Goal: Understand process/instructions: Learn about a topic

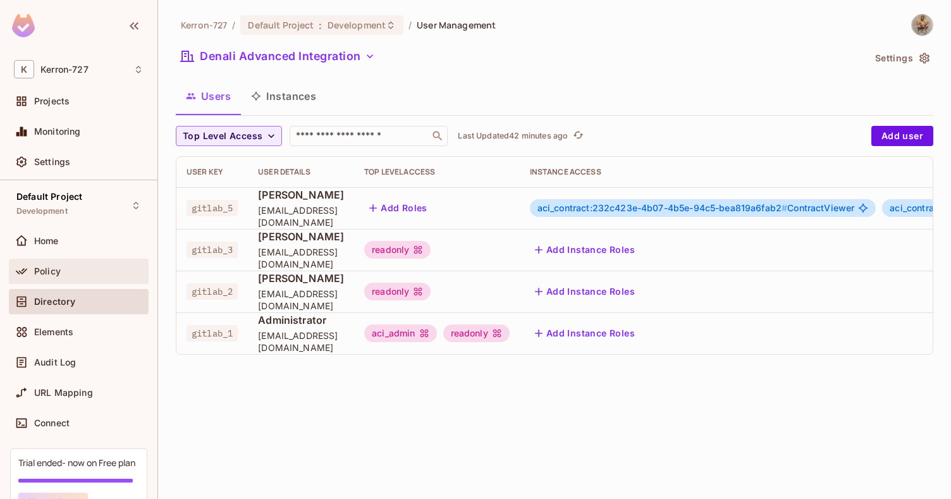
click at [52, 279] on div "Policy" at bounding box center [79, 271] width 140 height 25
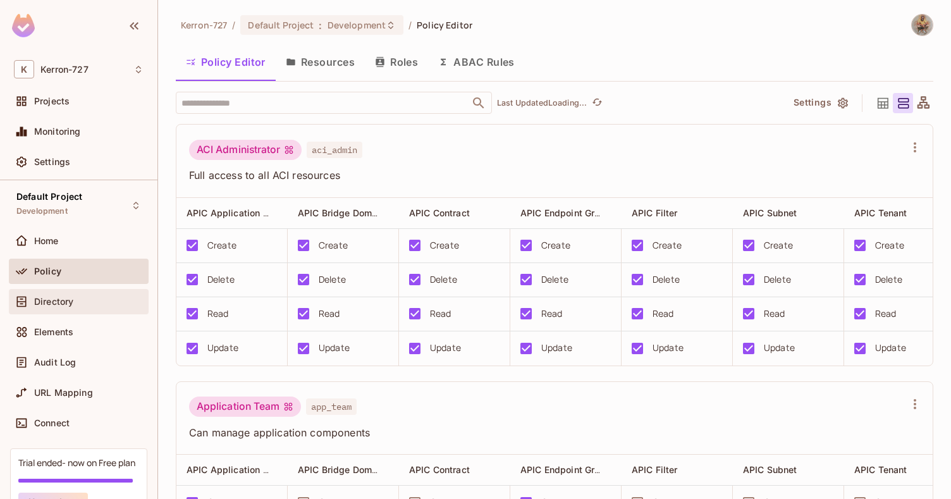
click at [49, 295] on div "Directory" at bounding box center [79, 301] width 130 height 15
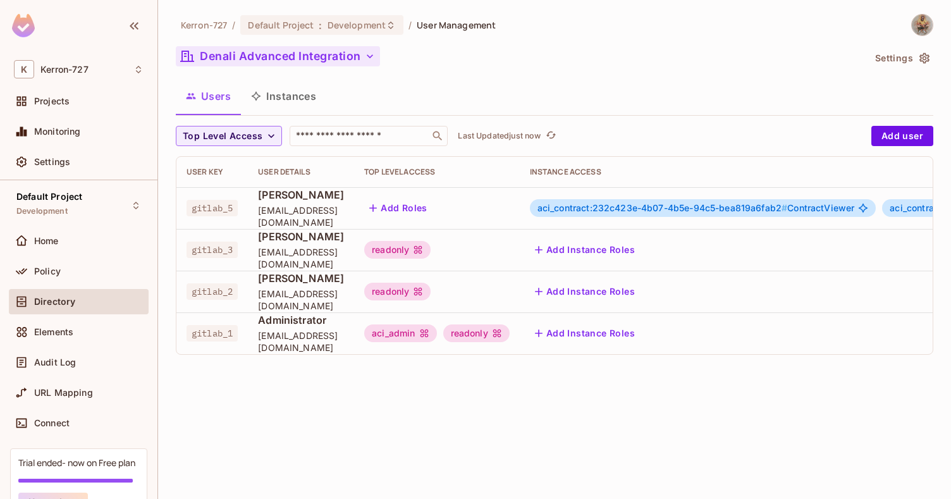
click at [369, 54] on icon "button" at bounding box center [370, 56] width 13 height 13
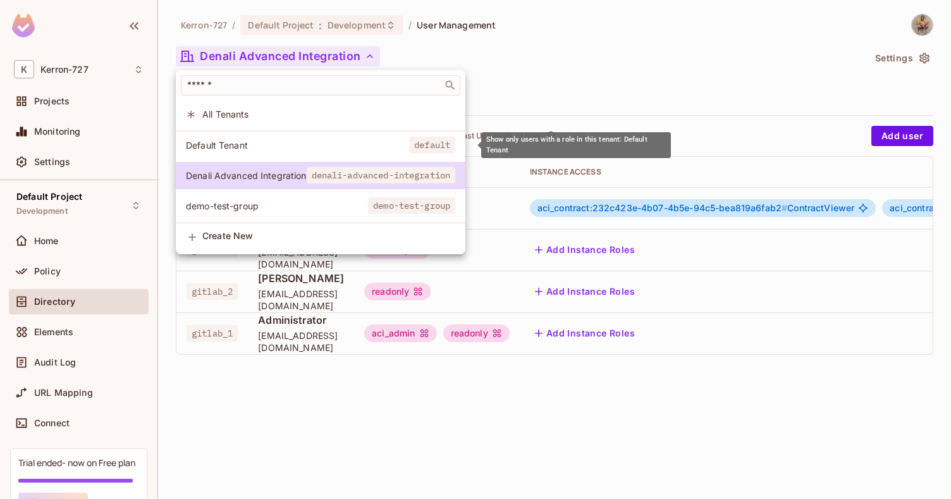
click at [239, 146] on span "Default Tenant" at bounding box center [297, 145] width 223 height 12
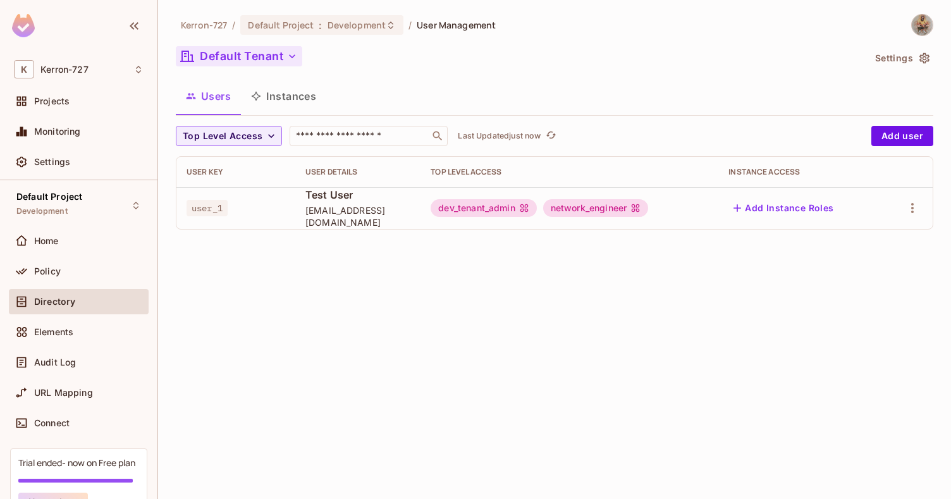
click at [537, 285] on div "Kerron-727 / Default Project : Development / User Management Default Tenant Set…" at bounding box center [554, 249] width 793 height 499
click at [55, 278] on div "Policy" at bounding box center [79, 271] width 130 height 15
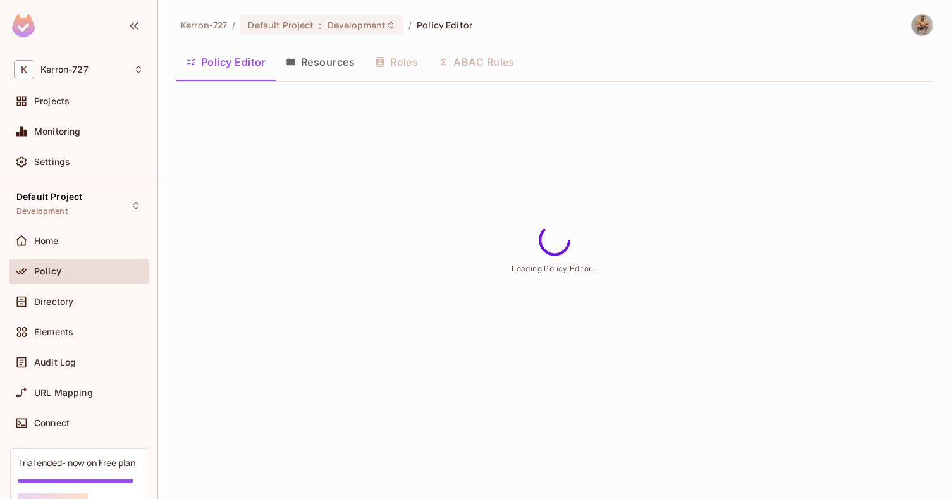
click at [314, 54] on button "Resources" at bounding box center [320, 62] width 89 height 32
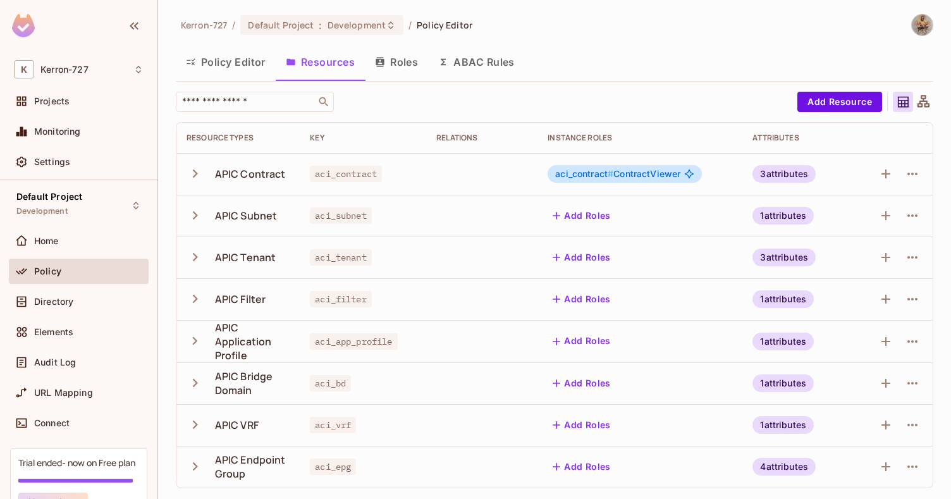
click at [193, 170] on icon "button" at bounding box center [195, 173] width 5 height 8
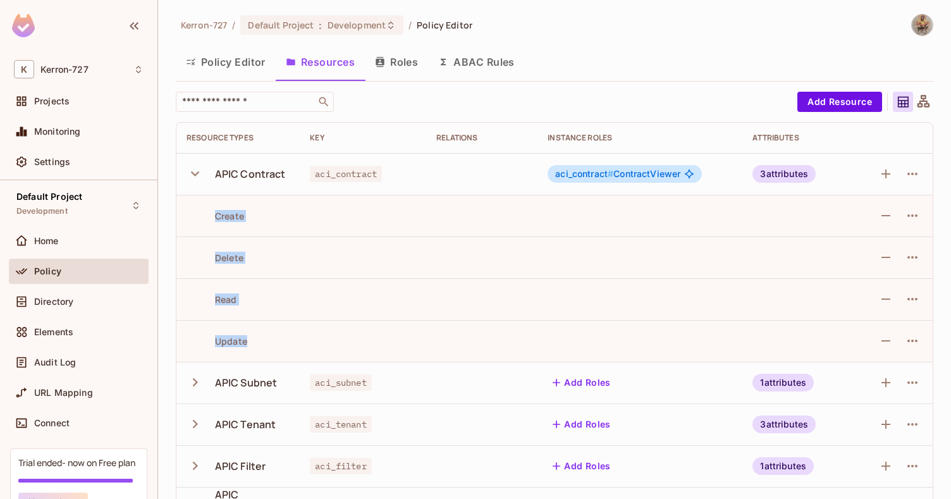
drag, startPoint x: 207, startPoint y: 206, endPoint x: 264, endPoint y: 336, distance: 143.0
click at [264, 336] on tbody "APIC Contract aci_contract aci_contract # ContractViewer 3 attributes Create De…" at bounding box center [554, 403] width 756 height 501
drag, startPoint x: 264, startPoint y: 336, endPoint x: 433, endPoint y: 251, distance: 188.6
click at [433, 251] on td at bounding box center [481, 257] width 111 height 42
click at [498, 269] on td at bounding box center [481, 257] width 111 height 42
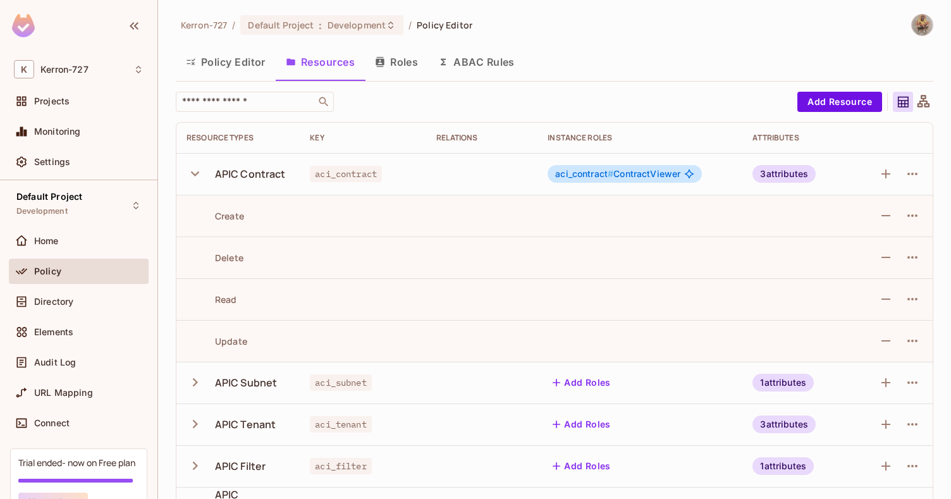
click at [197, 378] on icon "button" at bounding box center [195, 382] width 17 height 17
click at [195, 171] on icon "button" at bounding box center [195, 173] width 17 height 17
click at [197, 223] on icon "button" at bounding box center [195, 215] width 17 height 17
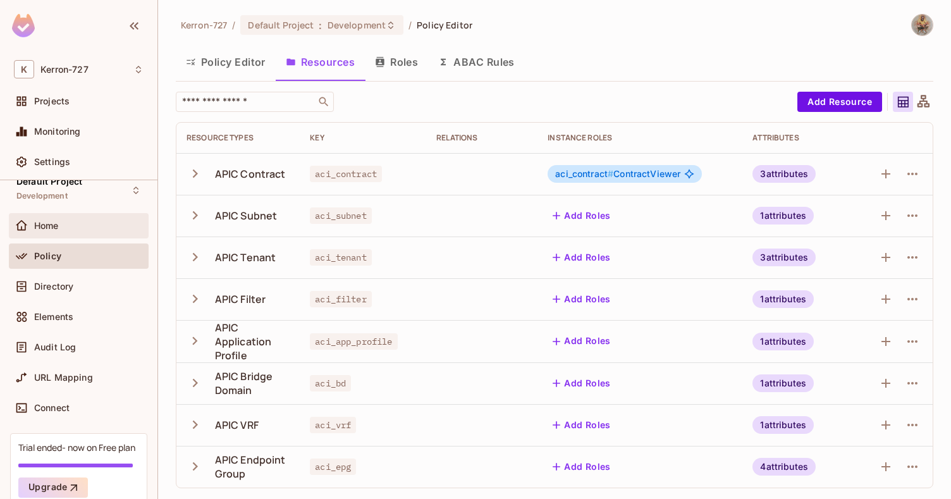
scroll to position [18, 0]
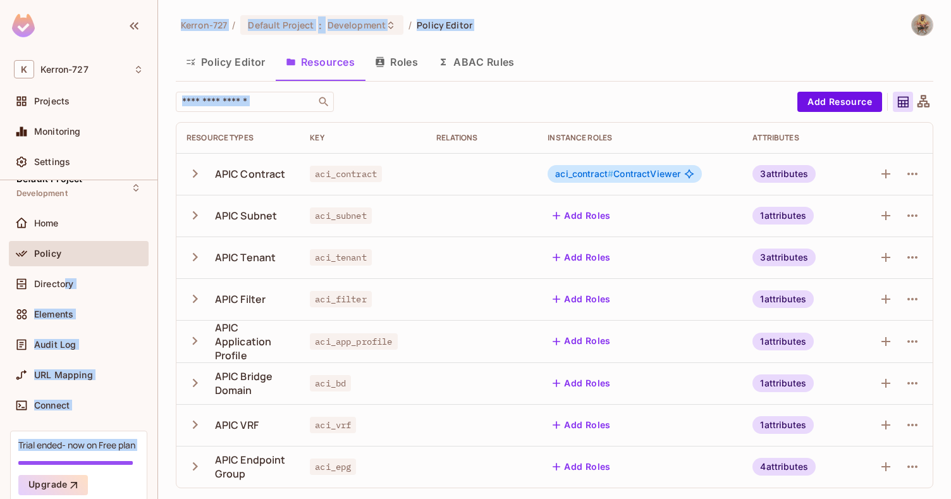
drag, startPoint x: 66, startPoint y: 279, endPoint x: 173, endPoint y: 315, distance: 112.6
click at [173, 315] on div "K Kerron-727 Projects Monitoring Settings Default Project Development Home Poli…" at bounding box center [475, 249] width 951 height 499
drag, startPoint x: 173, startPoint y: 315, endPoint x: 165, endPoint y: 317, distance: 7.8
click at [165, 317] on div "Kerron-727 / Default Project : Development / Policy Editor Policy Editor Resour…" at bounding box center [554, 249] width 793 height 499
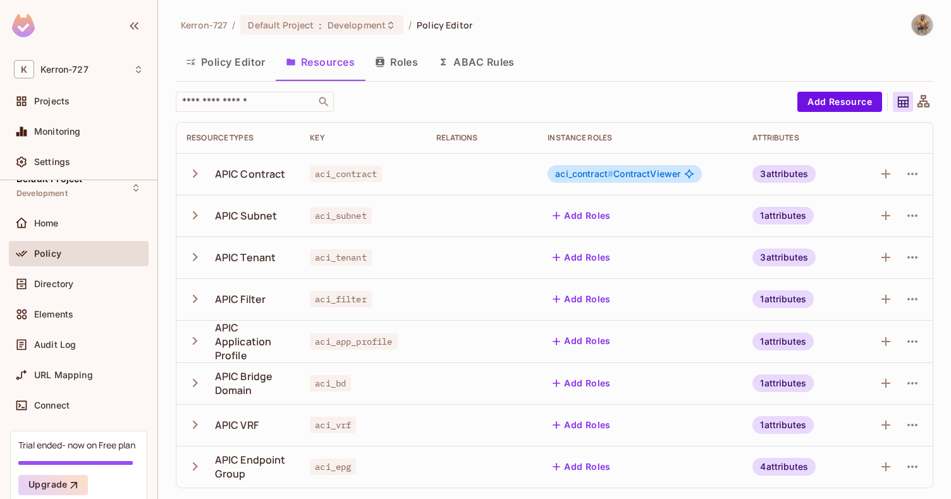
click at [165, 317] on div "Kerron-727 / Default Project : Development / Policy Editor Policy Editor Resour…" at bounding box center [554, 249] width 793 height 499
